Goal: Task Accomplishment & Management: Use online tool/utility

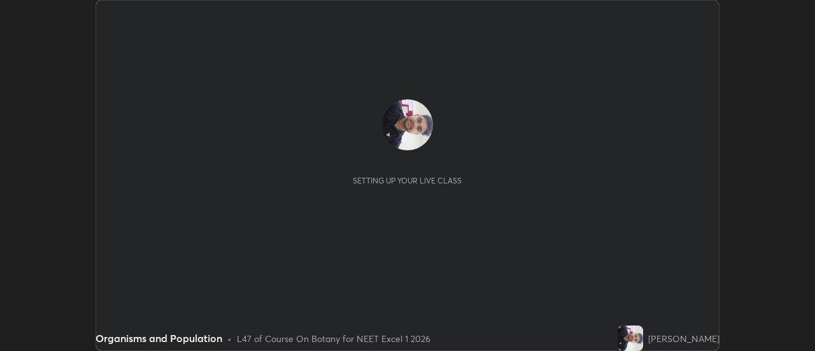
scroll to position [351, 814]
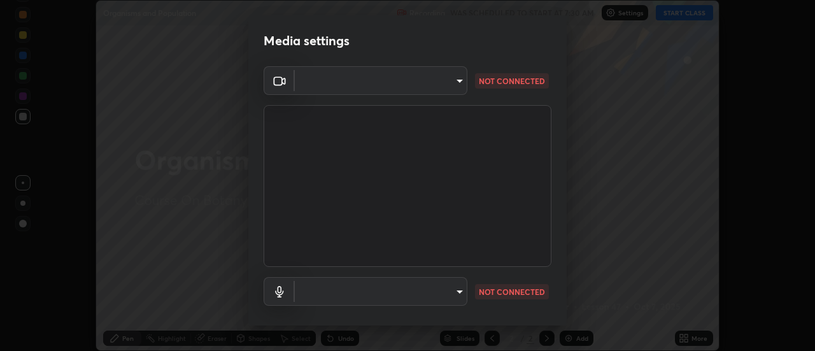
type input "4825068a70354f6bb8b87b711ec46b654dc523af82fc6d37acb8a926ccdce8f5"
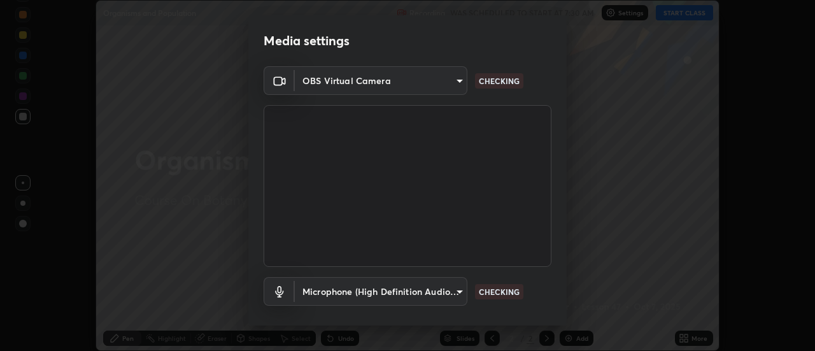
scroll to position [67, 0]
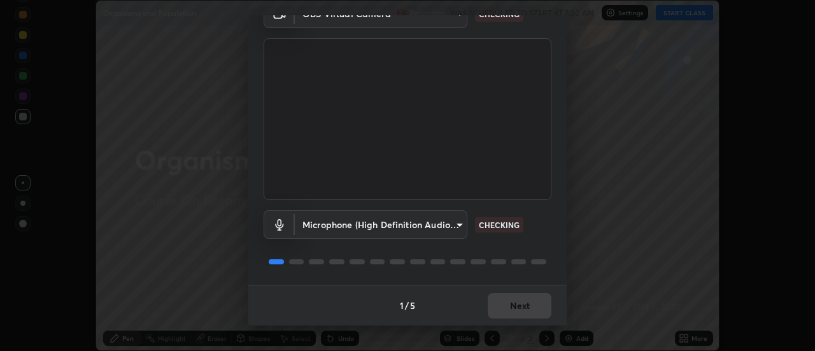
click at [457, 226] on body "Erase all Organisms and Population Recording WAS SCHEDULED TO START AT 7:30 AM …" at bounding box center [407, 175] width 815 height 351
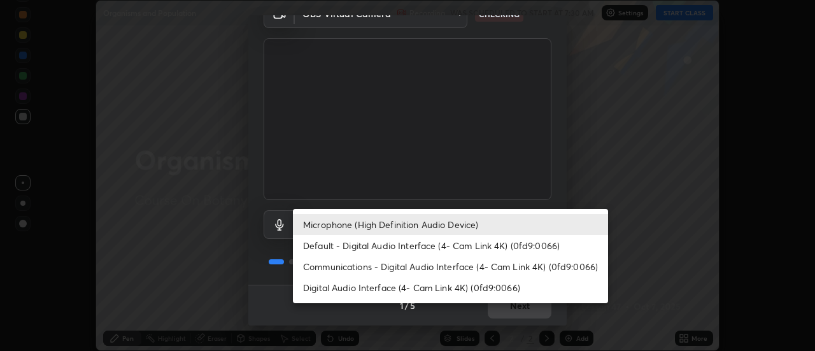
click at [457, 244] on li "Default - Digital Audio Interface (4- Cam Link 4K) (0fd9:0066)" at bounding box center [450, 245] width 315 height 21
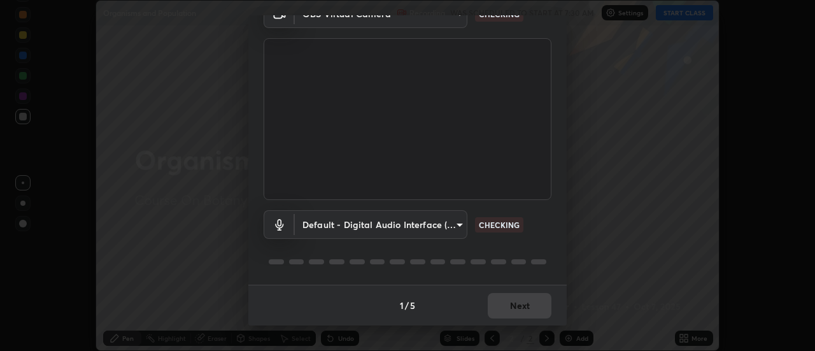
click at [460, 229] on body "Erase all Organisms and Population Recording WAS SCHEDULED TO START AT 7:30 AM …" at bounding box center [407, 175] width 815 height 351
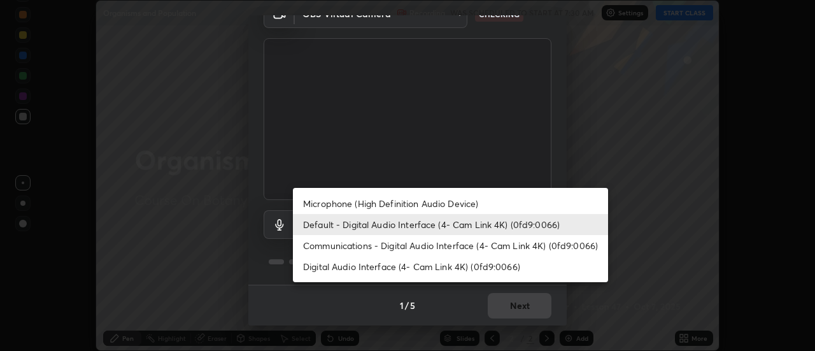
click at [491, 201] on li "Microphone (High Definition Audio Device)" at bounding box center [450, 203] width 315 height 21
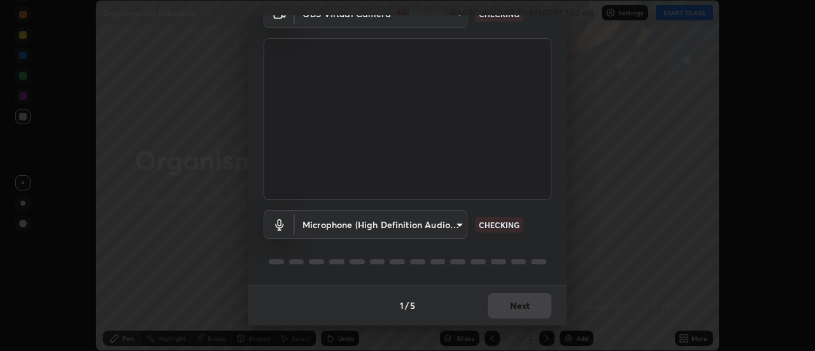
type input "b65c06b14c7faa051d685f993ec14b3b84b1815ea69a0656019fd51a5eccf492"
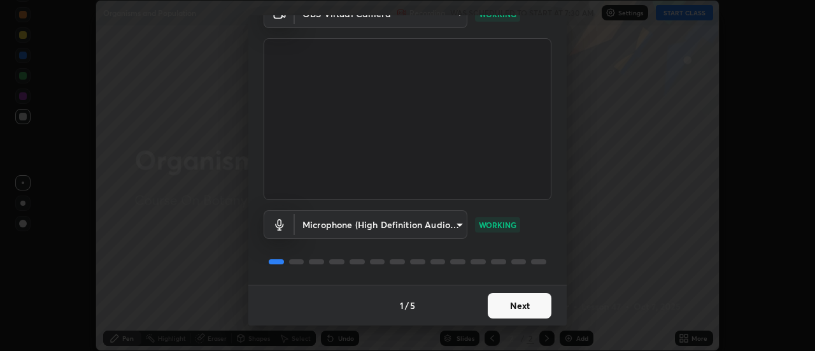
click at [539, 309] on button "Next" at bounding box center [520, 305] width 64 height 25
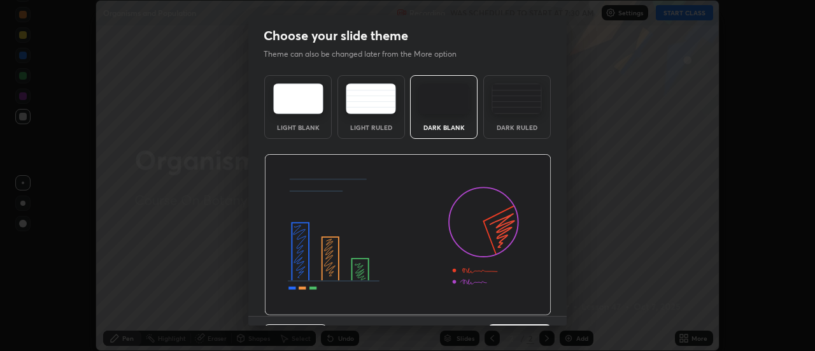
click at [539, 307] on img at bounding box center [407, 235] width 287 height 162
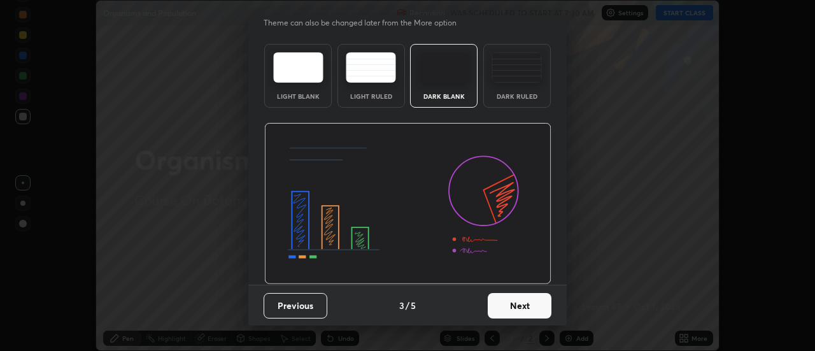
click at [539, 304] on button "Next" at bounding box center [520, 305] width 64 height 25
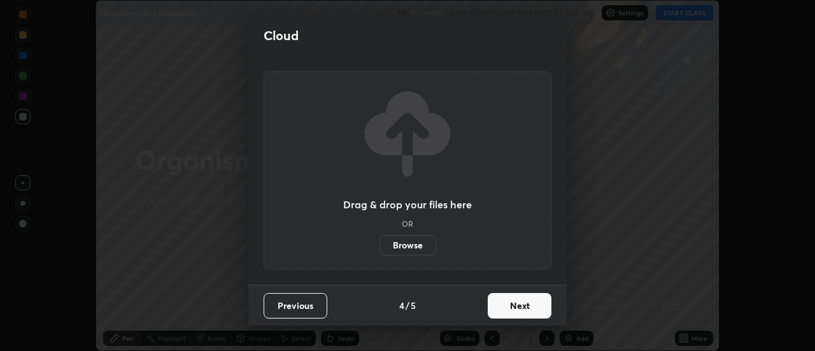
scroll to position [0, 0]
click at [544, 306] on button "Next" at bounding box center [520, 305] width 64 height 25
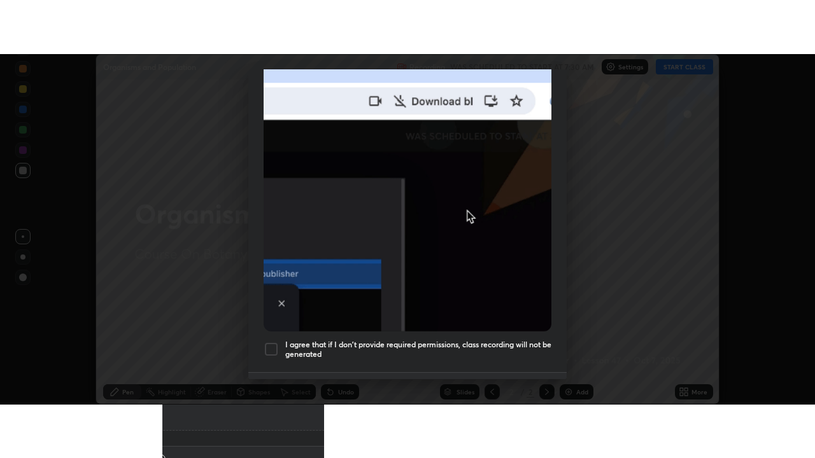
scroll to position [327, 0]
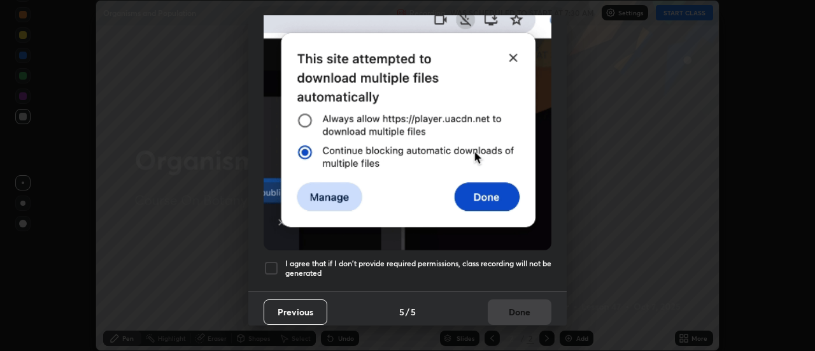
click at [523, 258] on h5 "I agree that if I don't provide required permissions, class recording will not …" at bounding box center [418, 268] width 266 height 20
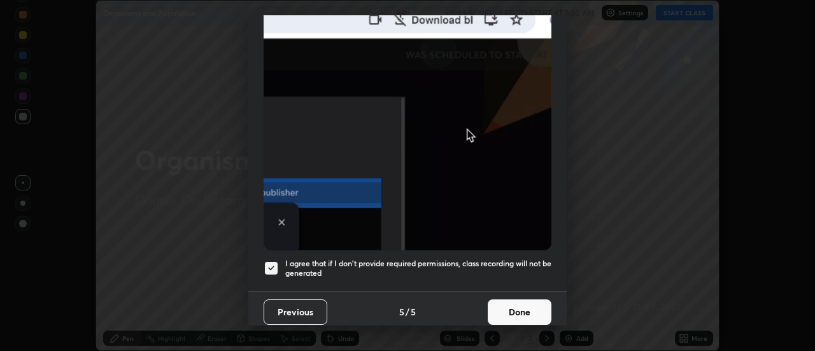
click at [530, 302] on button "Done" at bounding box center [520, 311] width 64 height 25
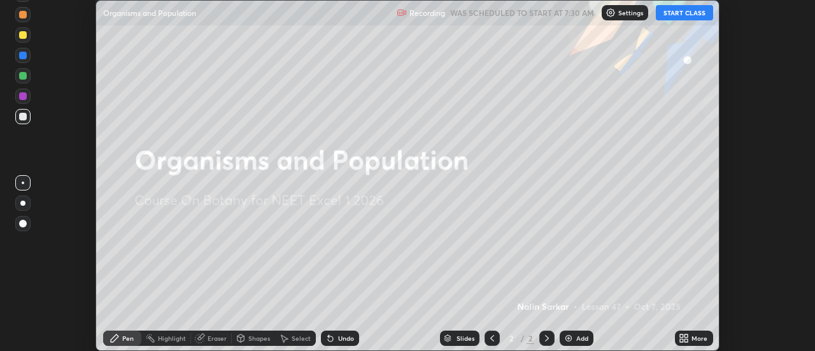
click at [698, 15] on button "START CLASS" at bounding box center [684, 12] width 57 height 15
click at [695, 337] on div "More" at bounding box center [699, 338] width 16 height 6
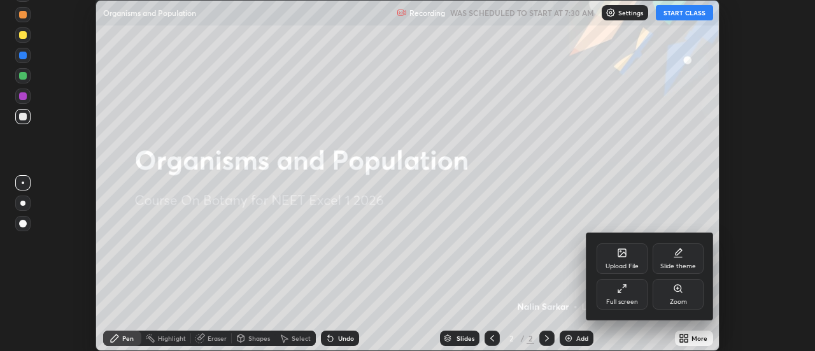
click at [621, 291] on icon at bounding box center [622, 288] width 10 height 10
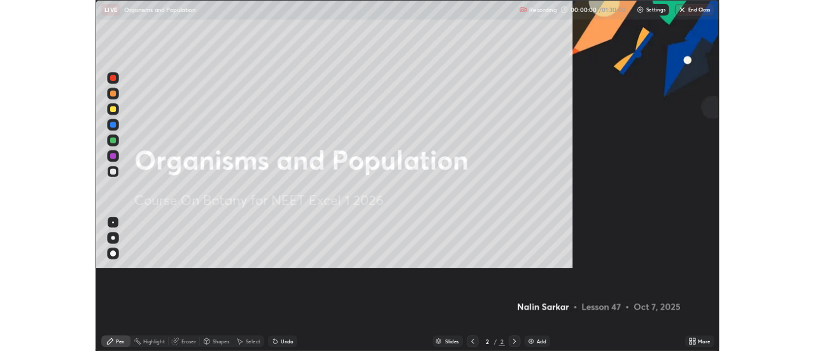
scroll to position [458, 815]
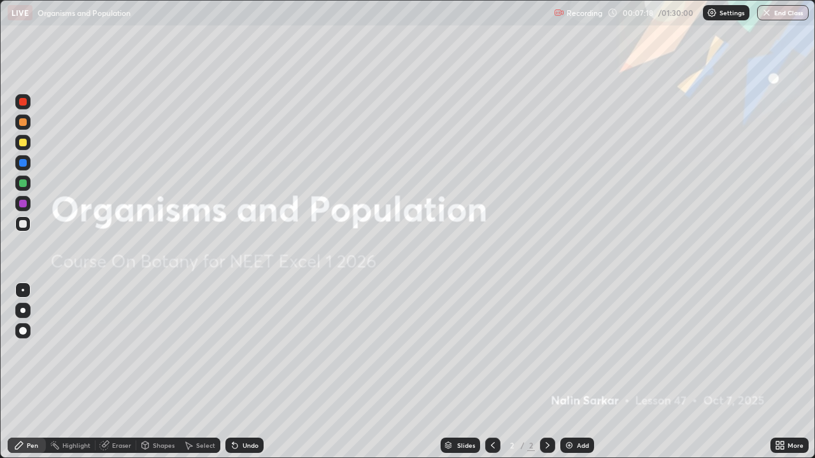
click at [574, 350] on div "Add" at bounding box center [577, 445] width 34 height 15
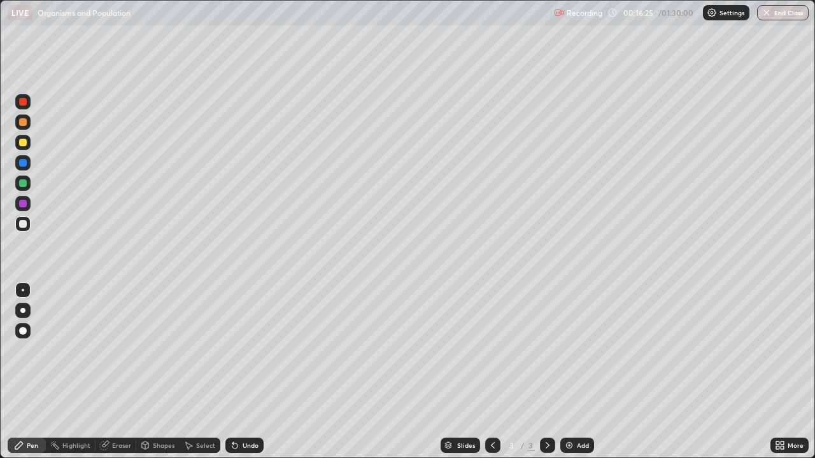
click at [781, 350] on icon at bounding box center [781, 443] width 3 height 3
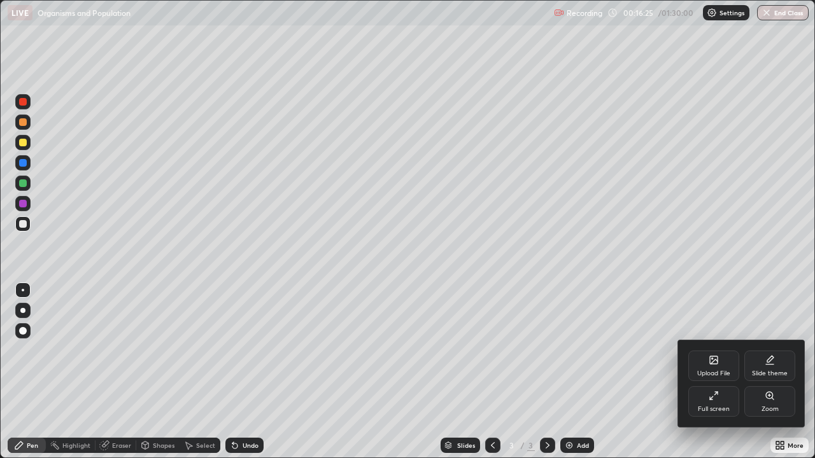
click at [721, 350] on div "Full screen" at bounding box center [713, 401] width 51 height 31
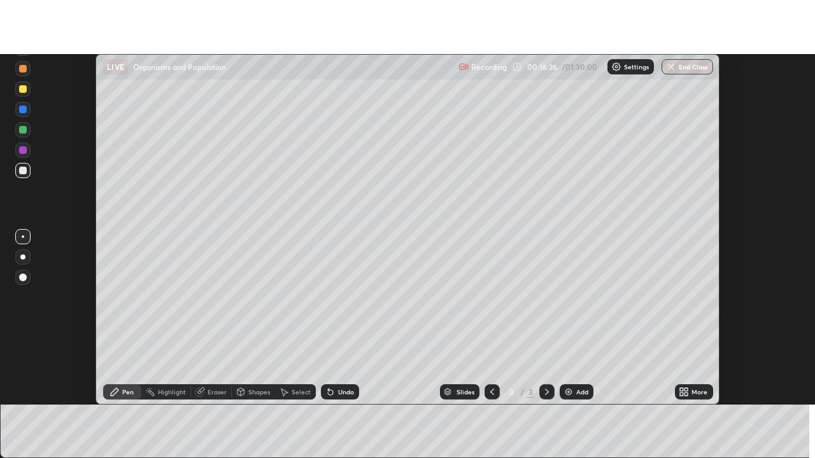
scroll to position [63304, 62840]
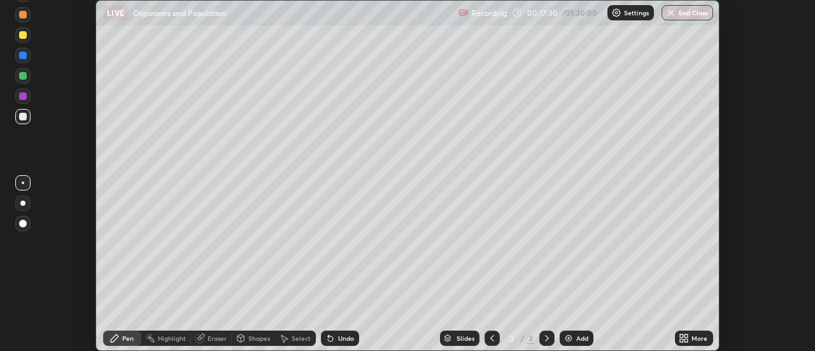
click at [695, 339] on div "More" at bounding box center [699, 338] width 16 height 6
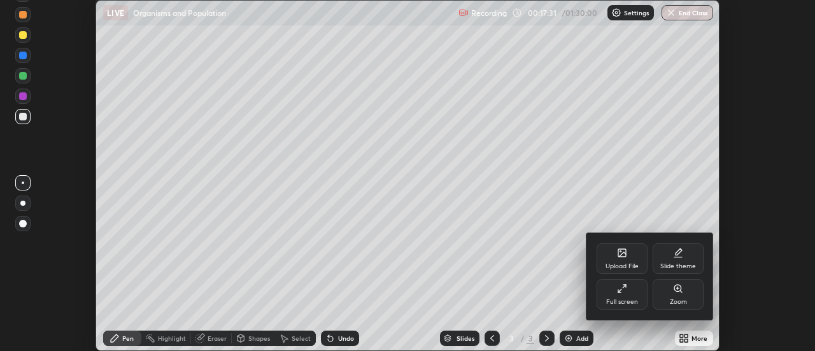
click at [622, 261] on div "Upload File" at bounding box center [621, 258] width 51 height 31
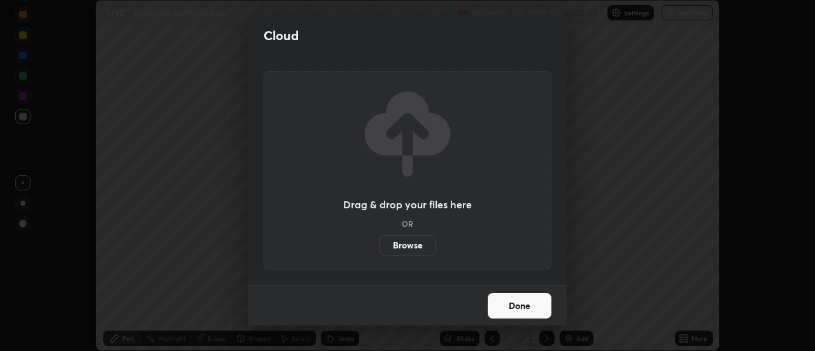
click at [426, 246] on label "Browse" at bounding box center [407, 245] width 57 height 20
click at [379, 246] on input "Browse" at bounding box center [379, 245] width 0 height 20
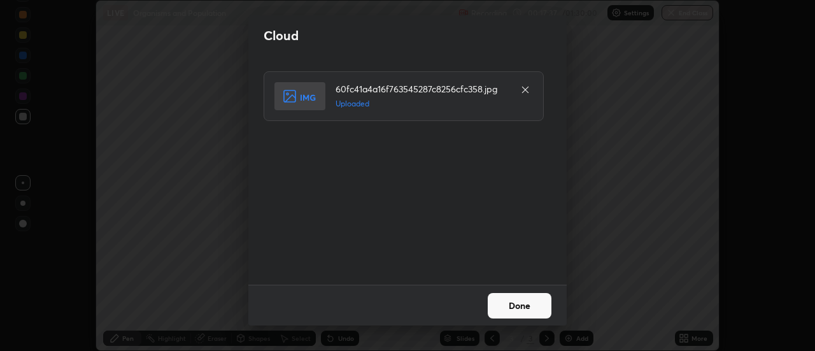
click at [526, 306] on button "Done" at bounding box center [520, 305] width 64 height 25
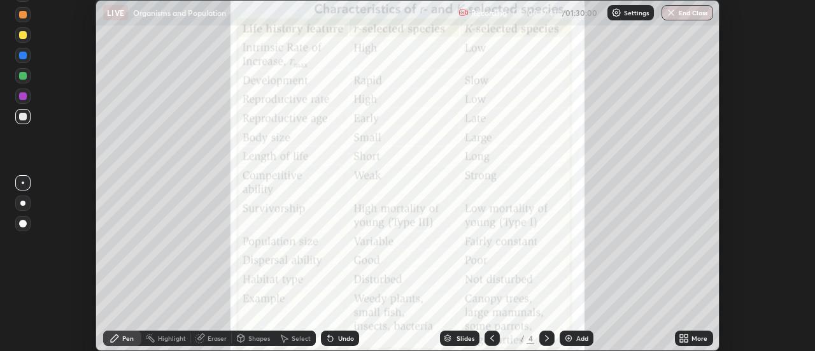
click at [686, 335] on icon at bounding box center [686, 335] width 3 height 3
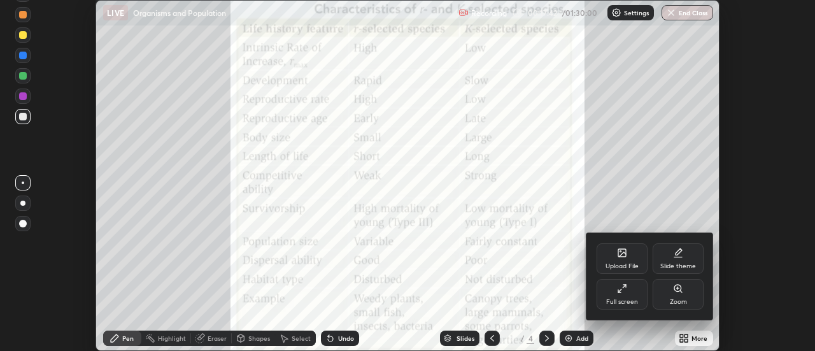
click at [619, 297] on div "Full screen" at bounding box center [621, 294] width 51 height 31
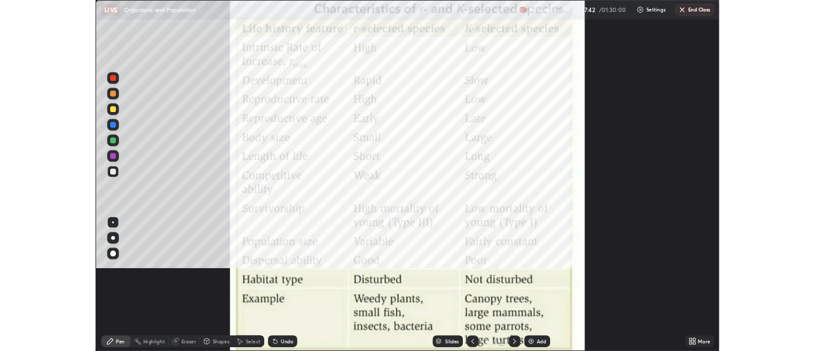
scroll to position [458, 815]
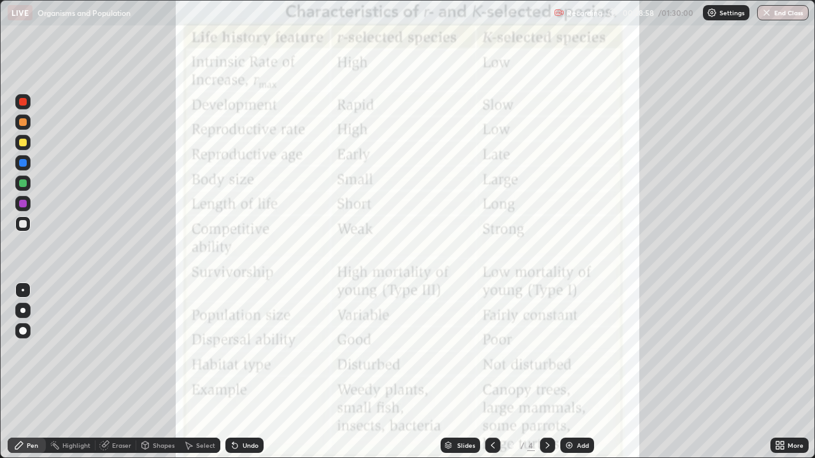
click at [572, 350] on img at bounding box center [569, 445] width 10 height 10
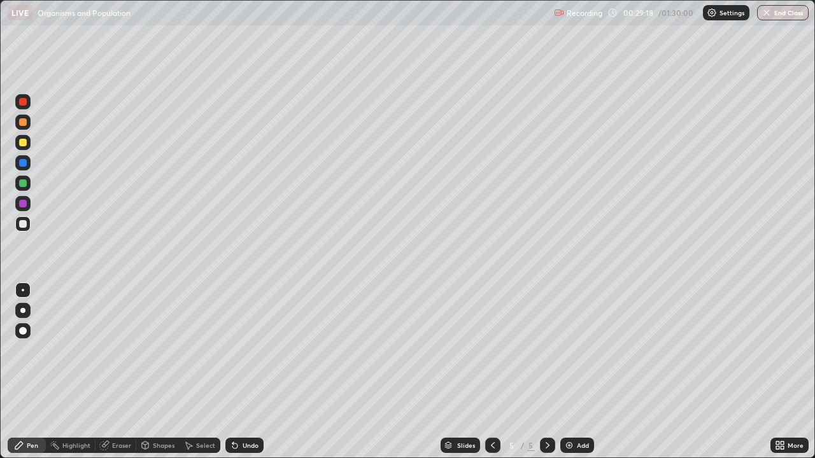
click at [22, 183] on div at bounding box center [23, 184] width 8 height 8
click at [575, 350] on div "Add" at bounding box center [577, 445] width 34 height 15
click at [490, 350] on icon at bounding box center [493, 445] width 10 height 10
click at [548, 350] on div at bounding box center [547, 445] width 15 height 15
click at [793, 350] on div "More" at bounding box center [795, 445] width 16 height 6
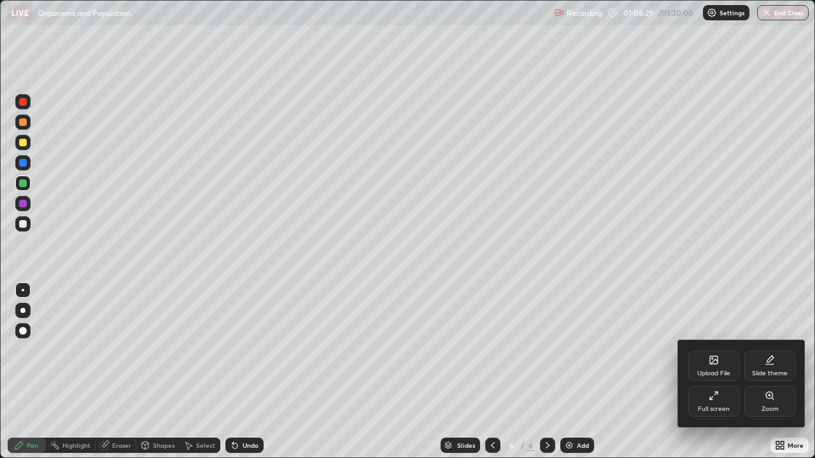
click at [714, 350] on div "Upload File" at bounding box center [713, 366] width 51 height 31
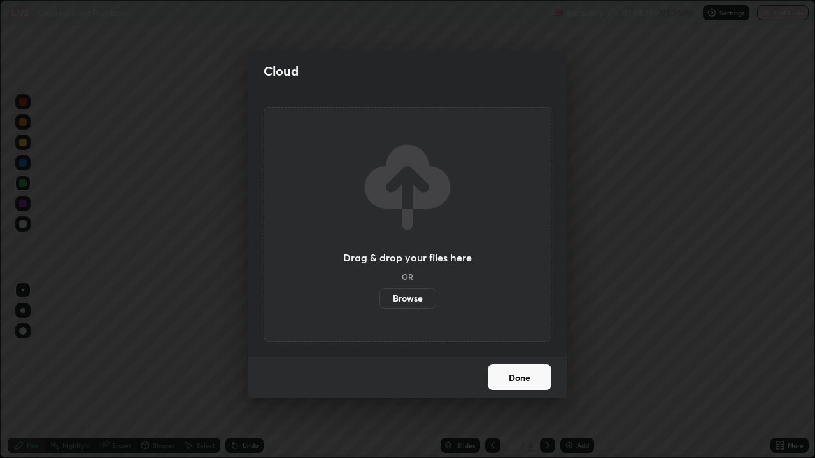
click at [416, 299] on label "Browse" at bounding box center [407, 298] width 57 height 20
click at [379, 299] on input "Browse" at bounding box center [379, 298] width 0 height 20
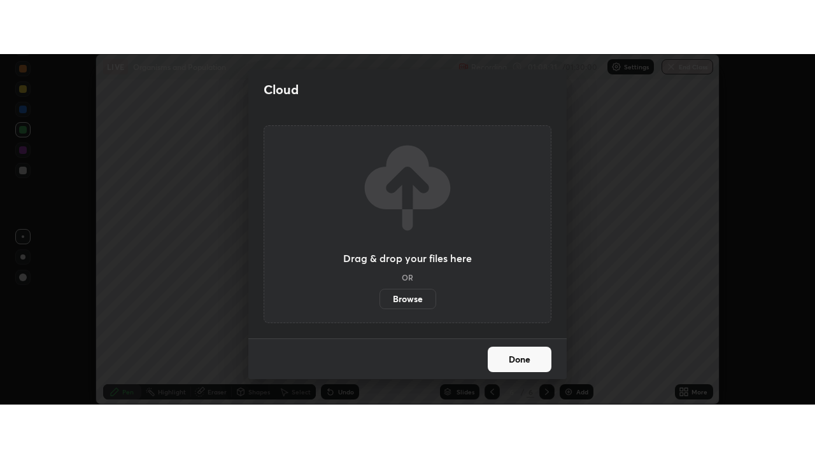
scroll to position [63304, 62840]
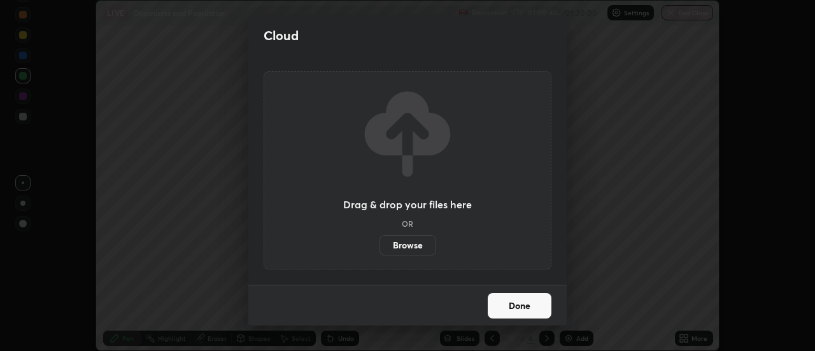
click at [516, 309] on button "Done" at bounding box center [520, 305] width 64 height 25
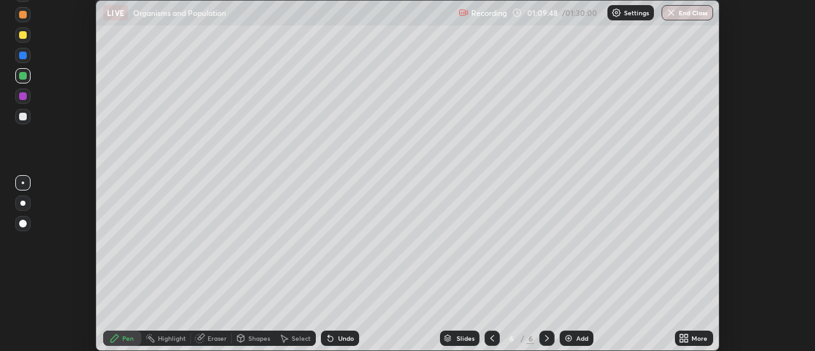
click at [693, 337] on div "More" at bounding box center [699, 338] width 16 height 6
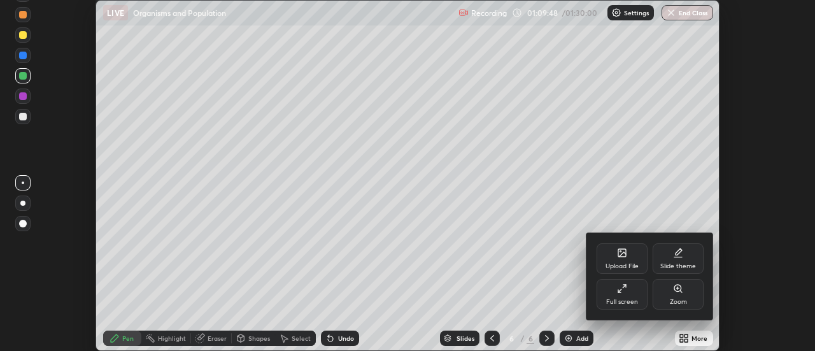
click at [633, 295] on div "Full screen" at bounding box center [621, 294] width 51 height 31
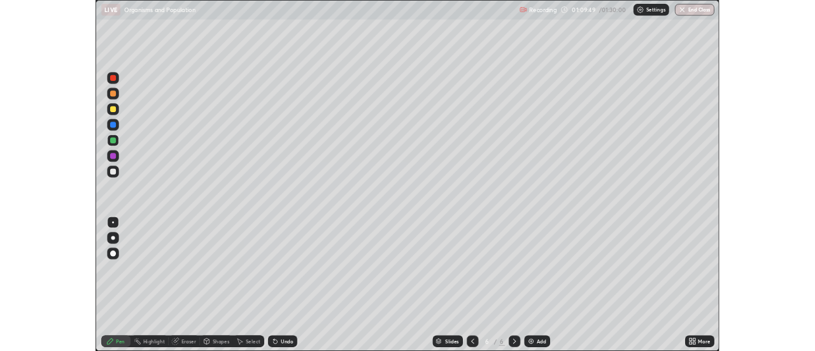
scroll to position [458, 815]
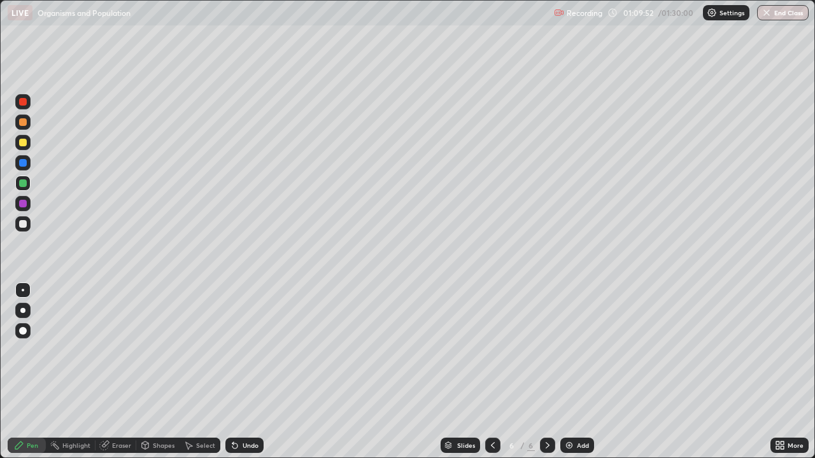
click at [571, 350] on img at bounding box center [569, 445] width 10 height 10
click at [782, 350] on icon at bounding box center [781, 443] width 3 height 3
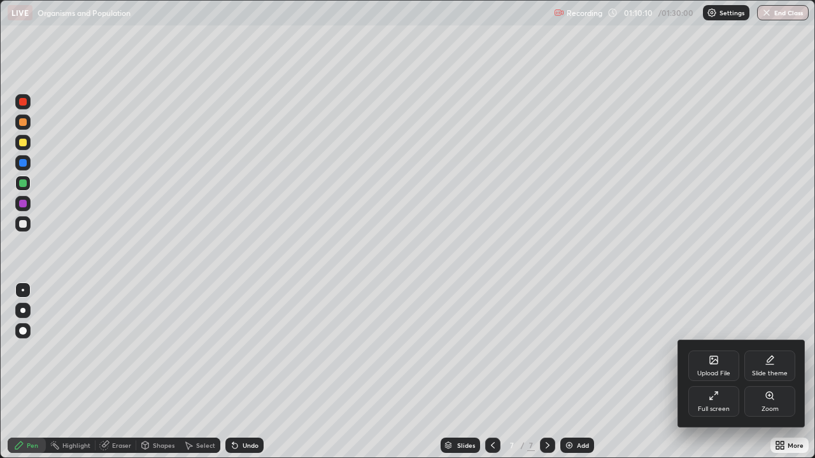
click at [714, 350] on div "Full screen" at bounding box center [714, 409] width 32 height 6
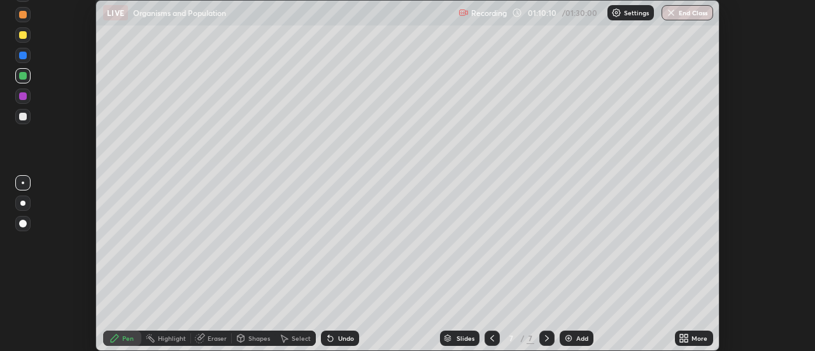
scroll to position [63304, 62840]
click at [685, 12] on button "End Class" at bounding box center [687, 12] width 52 height 15
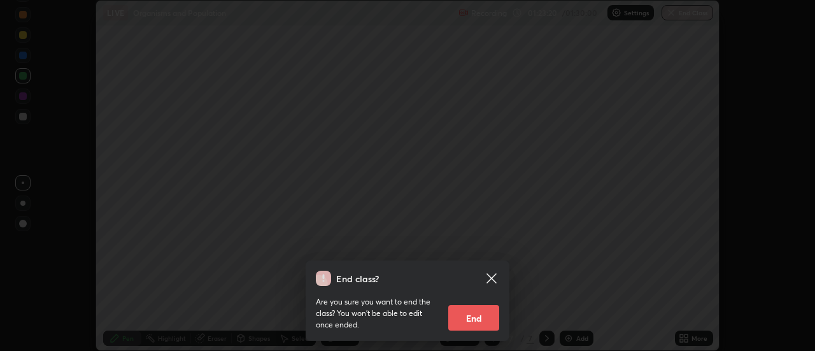
click at [482, 321] on button "End" at bounding box center [473, 317] width 51 height 25
